Goal: Task Accomplishment & Management: Manage account settings

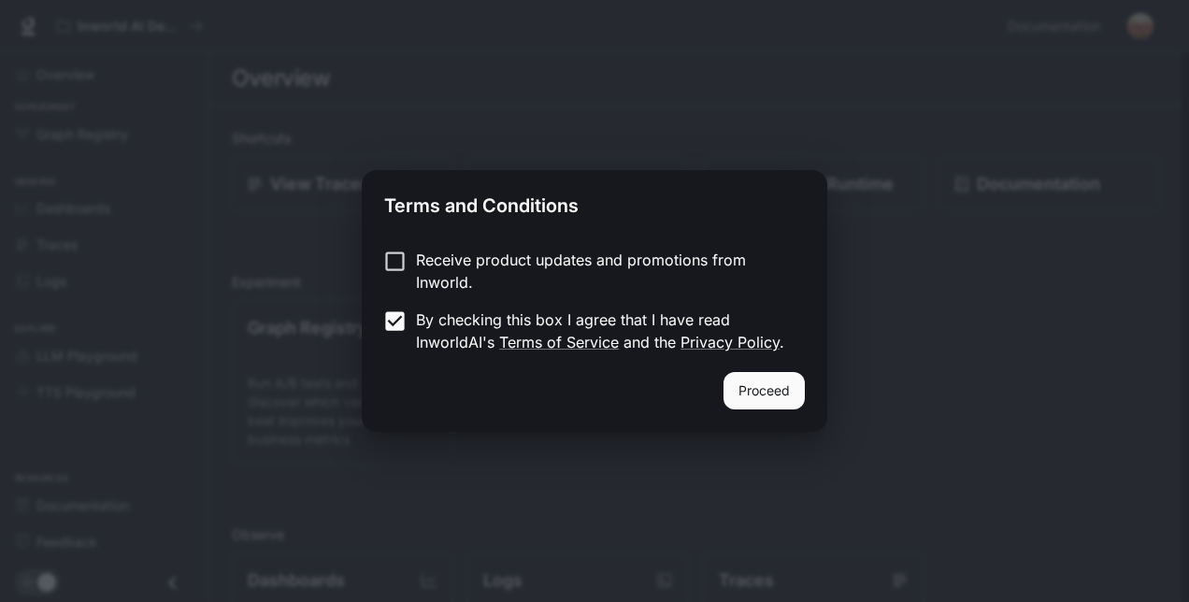
click at [779, 396] on button "Proceed" at bounding box center [763, 390] width 81 height 37
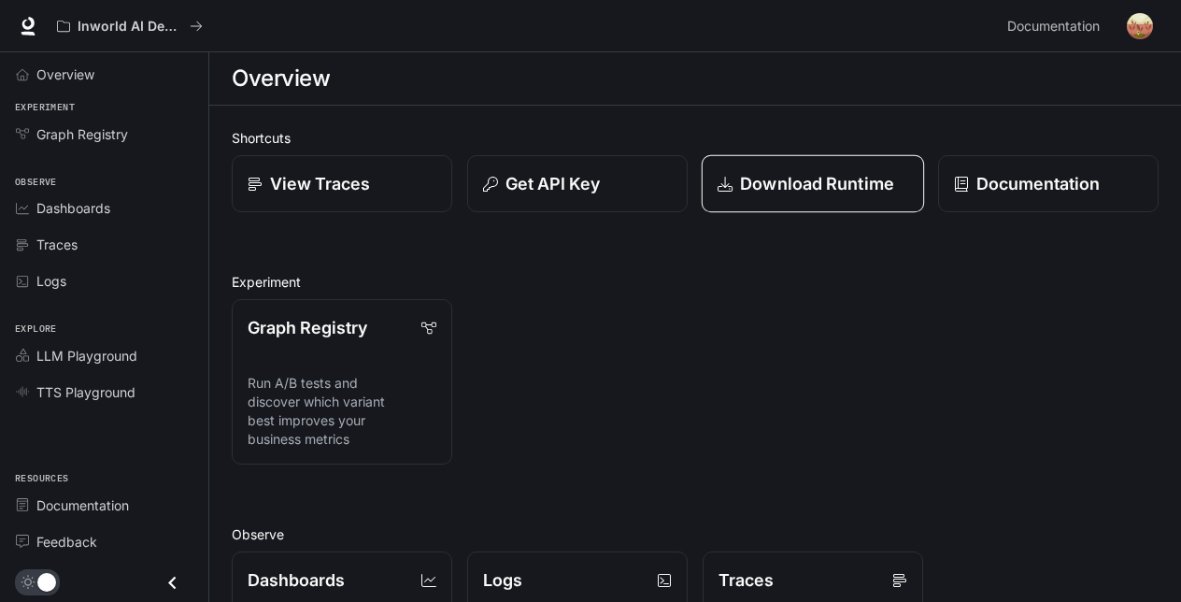
click at [806, 191] on p "Download Runtime" at bounding box center [817, 183] width 154 height 25
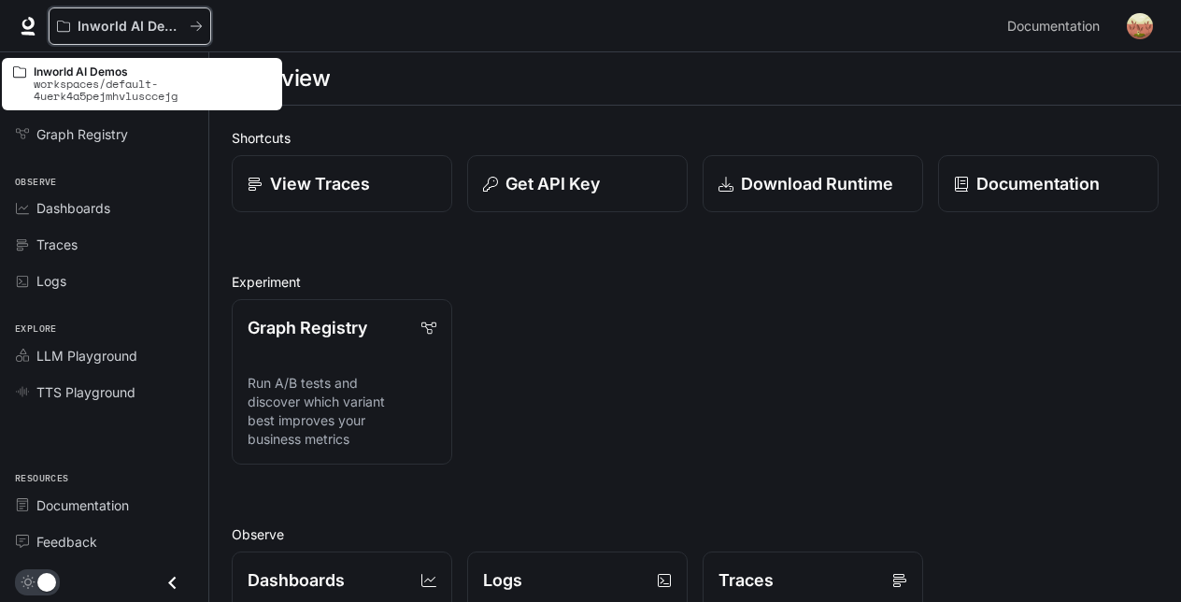
click at [189, 27] on div "Inworld AI Demos" at bounding box center [130, 27] width 146 height 16
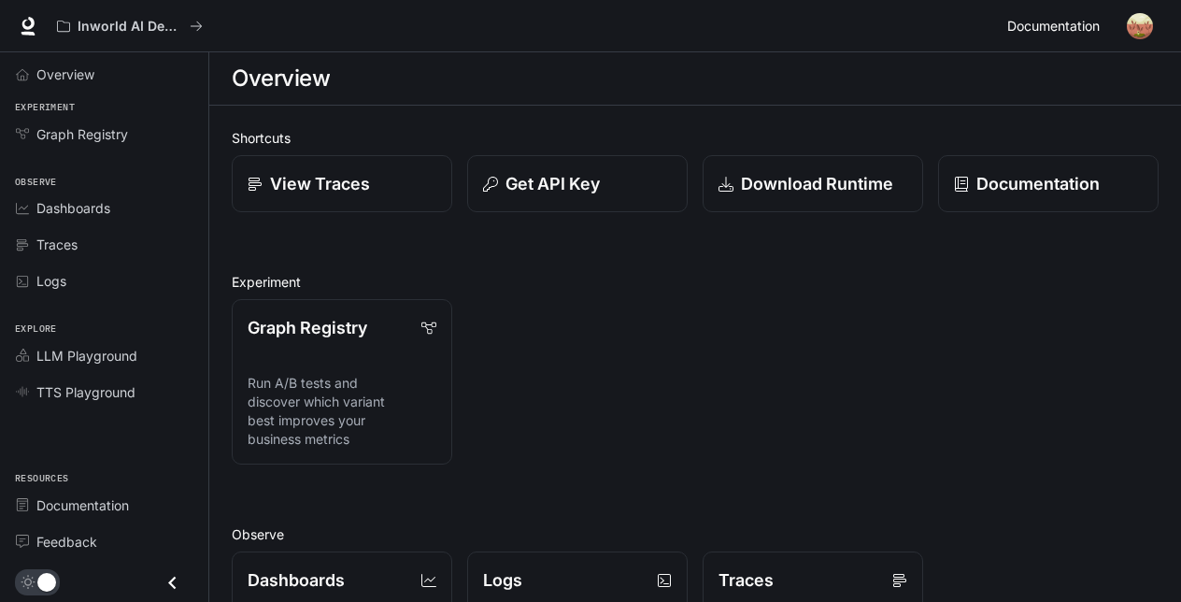
click at [1039, 21] on span "Documentation" at bounding box center [1053, 26] width 93 height 23
click at [81, 79] on span "Overview" at bounding box center [65, 74] width 58 height 20
click at [24, 32] on icon at bounding box center [28, 34] width 14 height 4
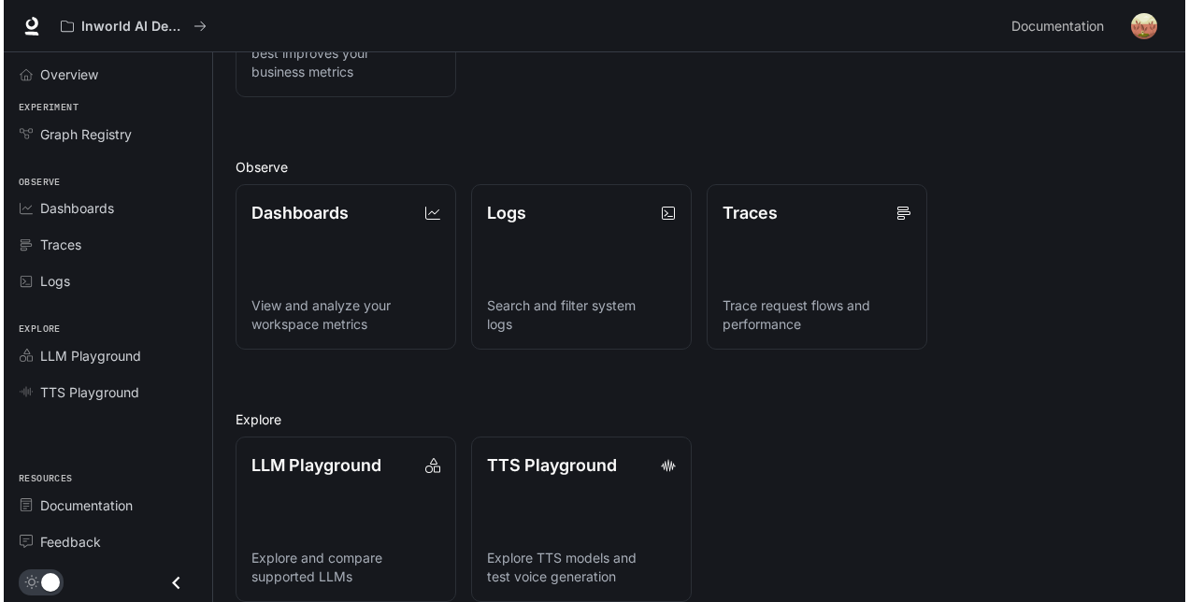
scroll to position [374, 0]
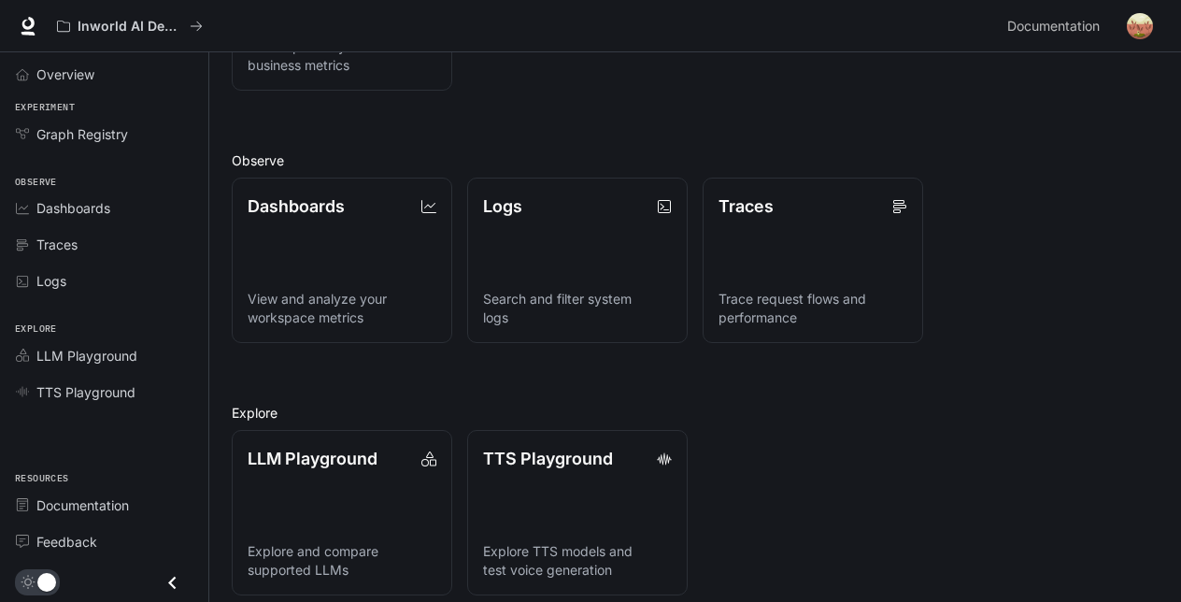
click at [1144, 28] on img "button" at bounding box center [1140, 26] width 26 height 26
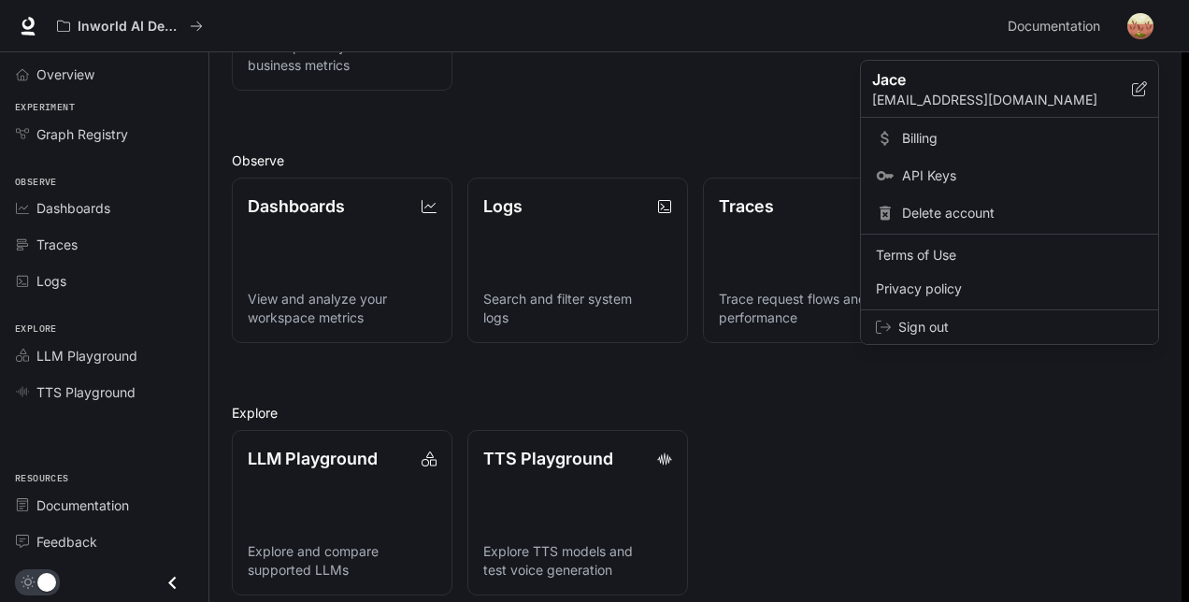
click at [958, 325] on span "Sign out" at bounding box center [1020, 327] width 245 height 19
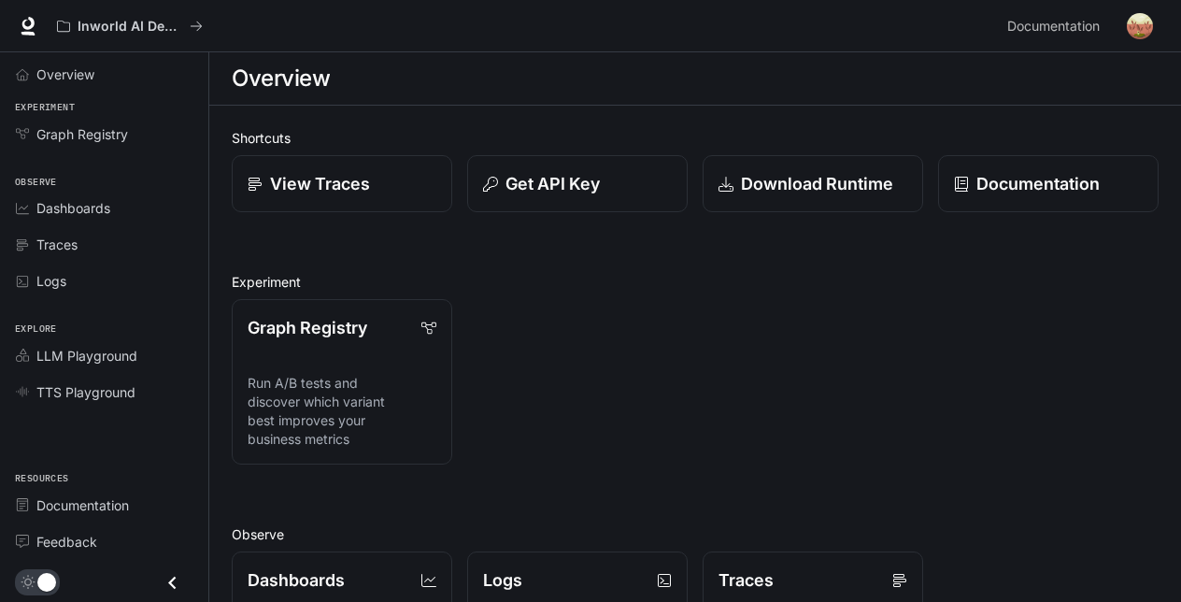
click at [1141, 34] on img "button" at bounding box center [1140, 26] width 26 height 26
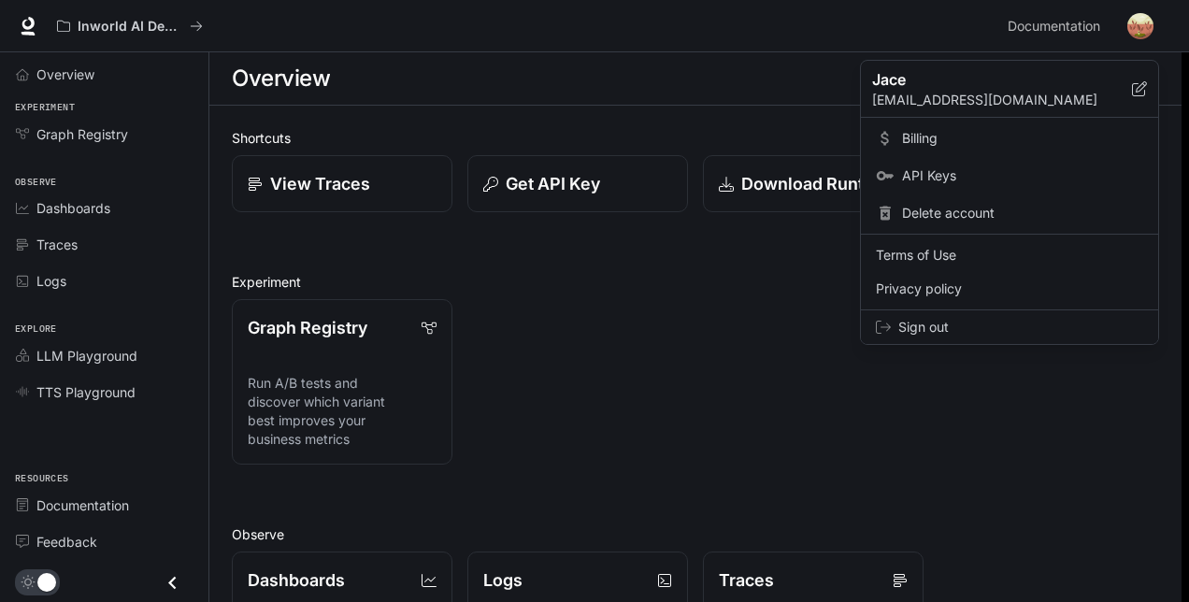
click at [957, 336] on div "Sign out" at bounding box center [1009, 327] width 297 height 34
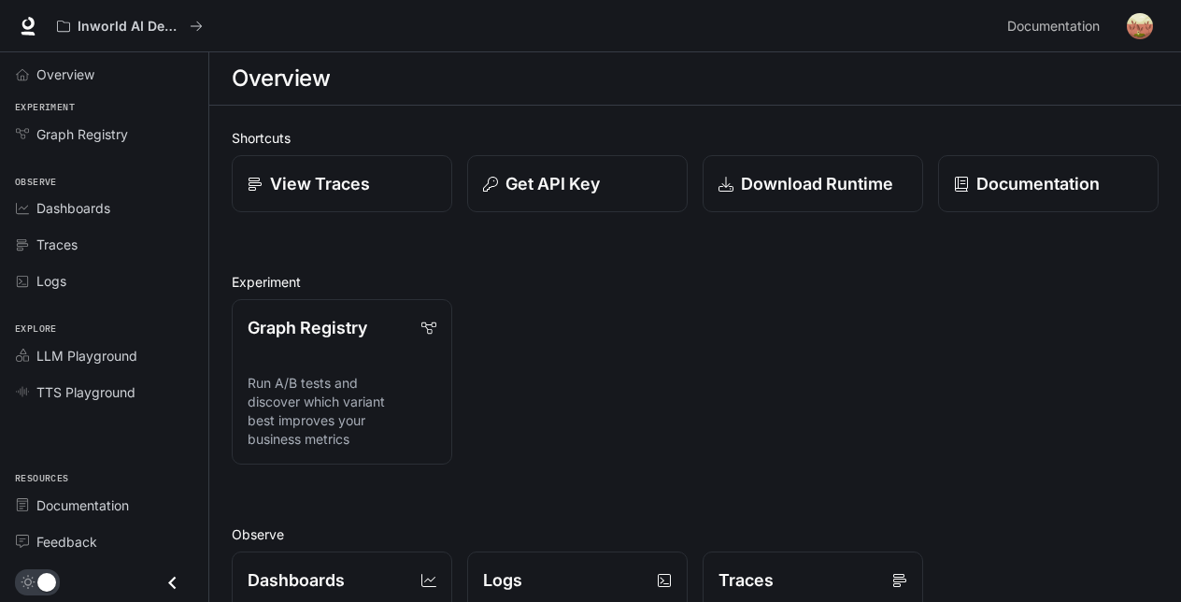
click at [1136, 20] on img "button" at bounding box center [1140, 26] width 26 height 26
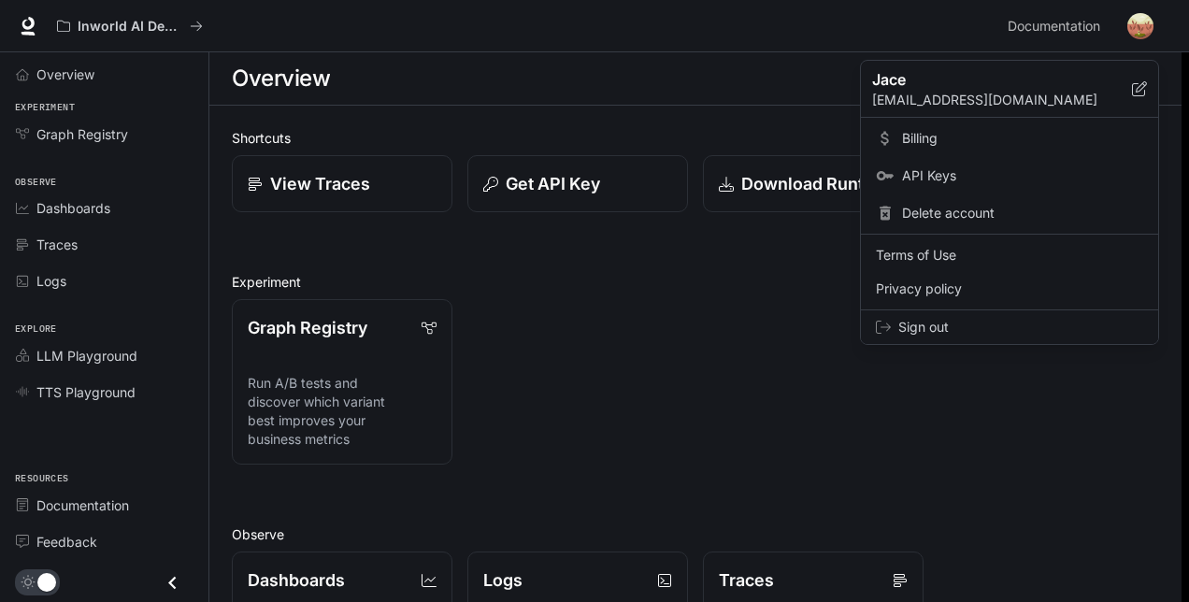
click at [927, 322] on span "Sign out" at bounding box center [1020, 327] width 245 height 19
